Goal: Information Seeking & Learning: Understand process/instructions

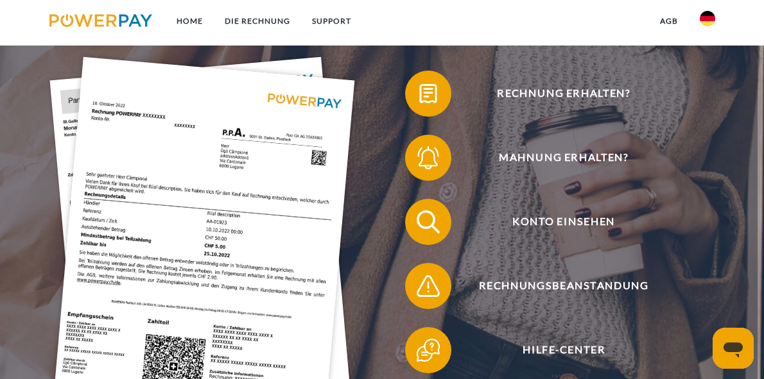
scroll to position [208, 0]
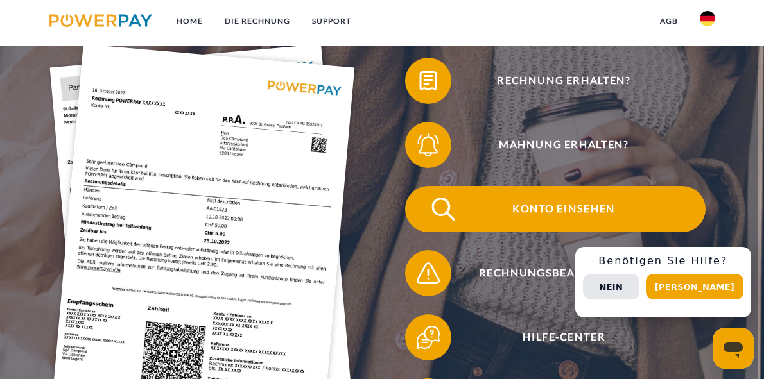
click at [553, 201] on span "Konto einsehen" at bounding box center [563, 209] width 283 height 46
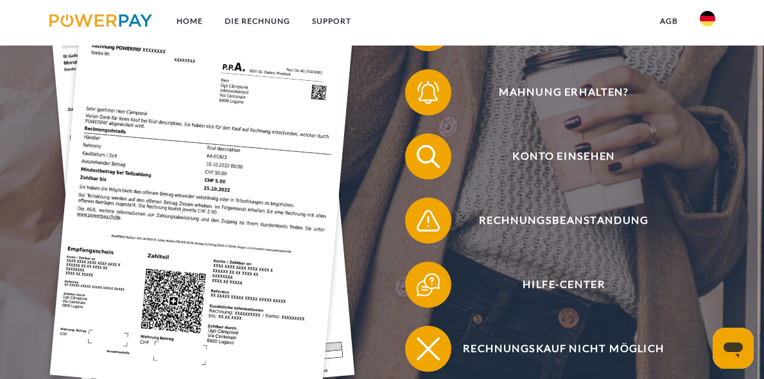
scroll to position [259, 0]
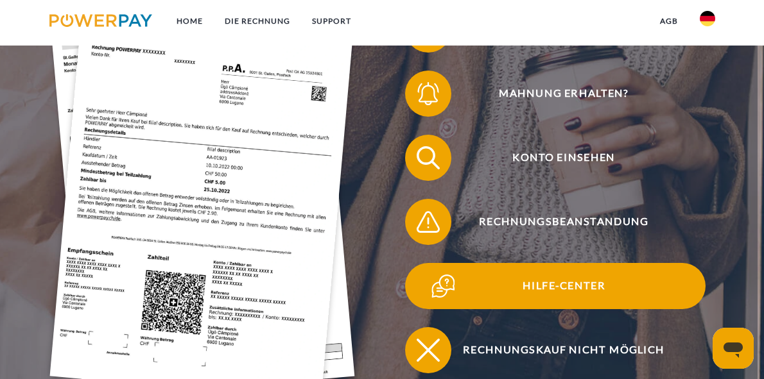
click at [543, 281] on span "Hilfe-Center" at bounding box center [563, 286] width 283 height 46
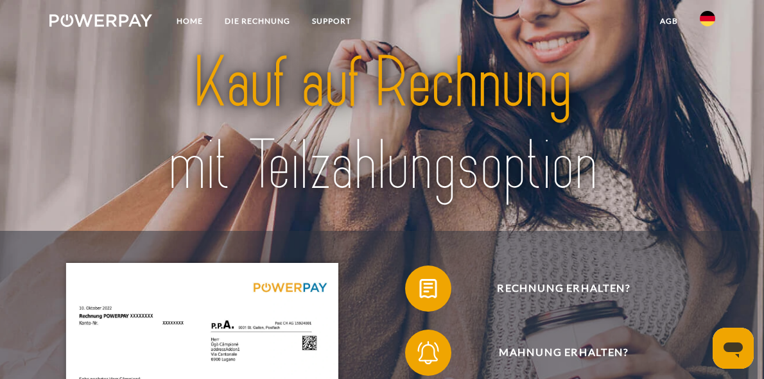
scroll to position [0, 0]
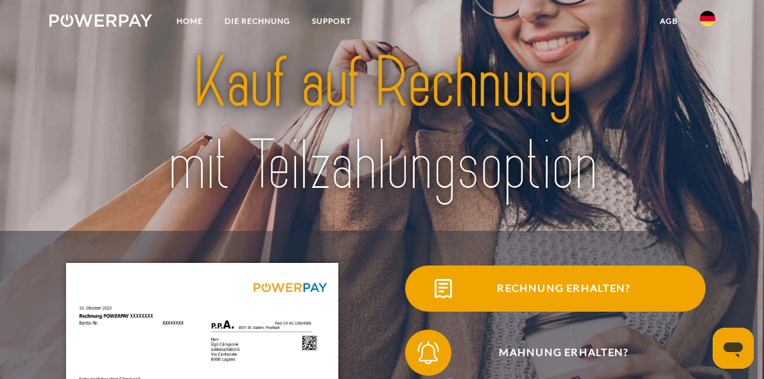
click at [530, 285] on span "Rechnung erhalten?" at bounding box center [563, 289] width 283 height 46
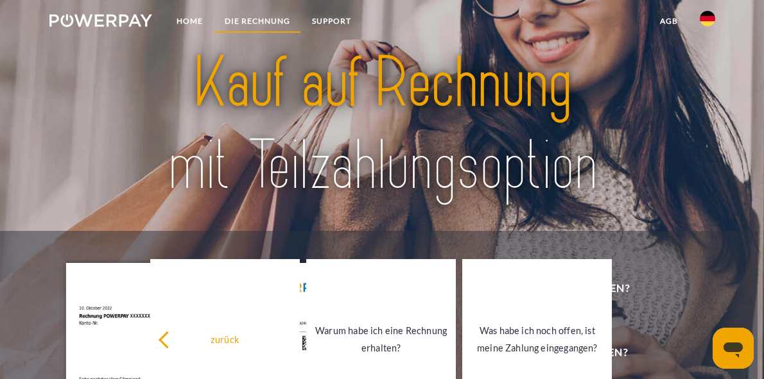
click at [246, 12] on link "DIE RECHNUNG" at bounding box center [257, 21] width 87 height 23
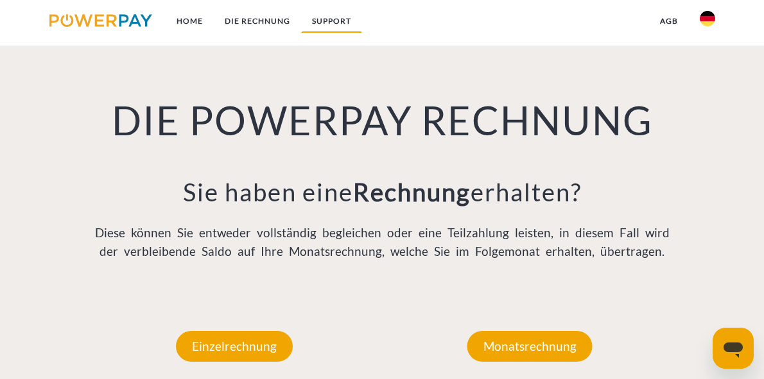
click at [329, 21] on link "SUPPORT" at bounding box center [331, 21] width 61 height 23
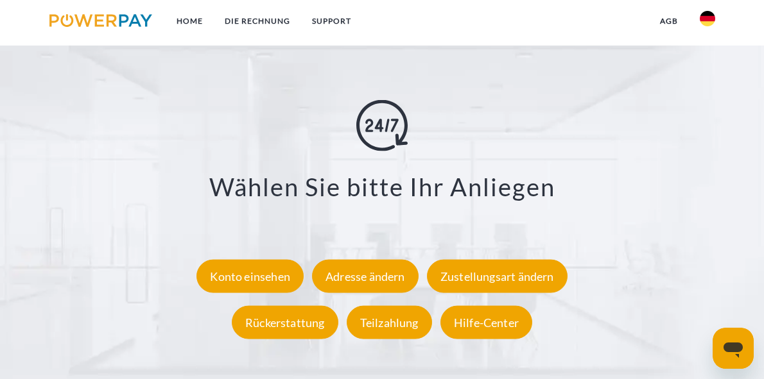
scroll to position [2012, 0]
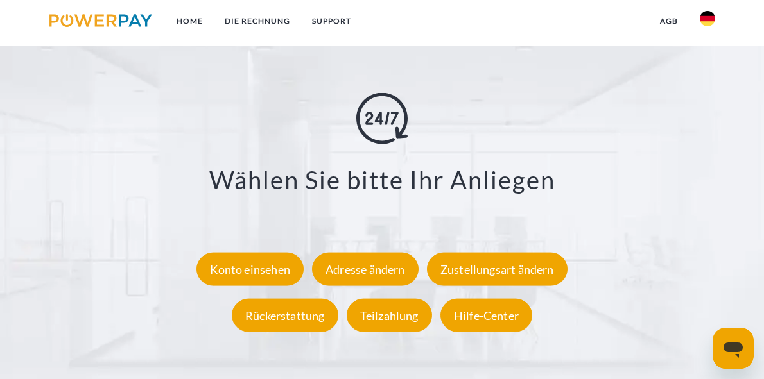
click at [397, 316] on div "Teilzahlung" at bounding box center [389, 315] width 85 height 33
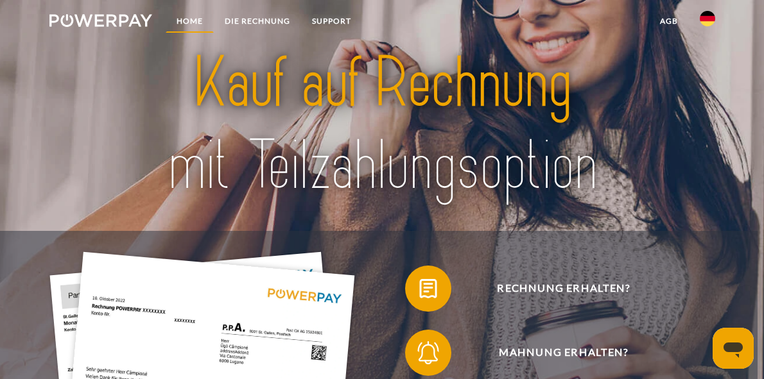
click at [189, 22] on link "Home" at bounding box center [190, 21] width 48 height 23
